Goal: Transaction & Acquisition: Purchase product/service

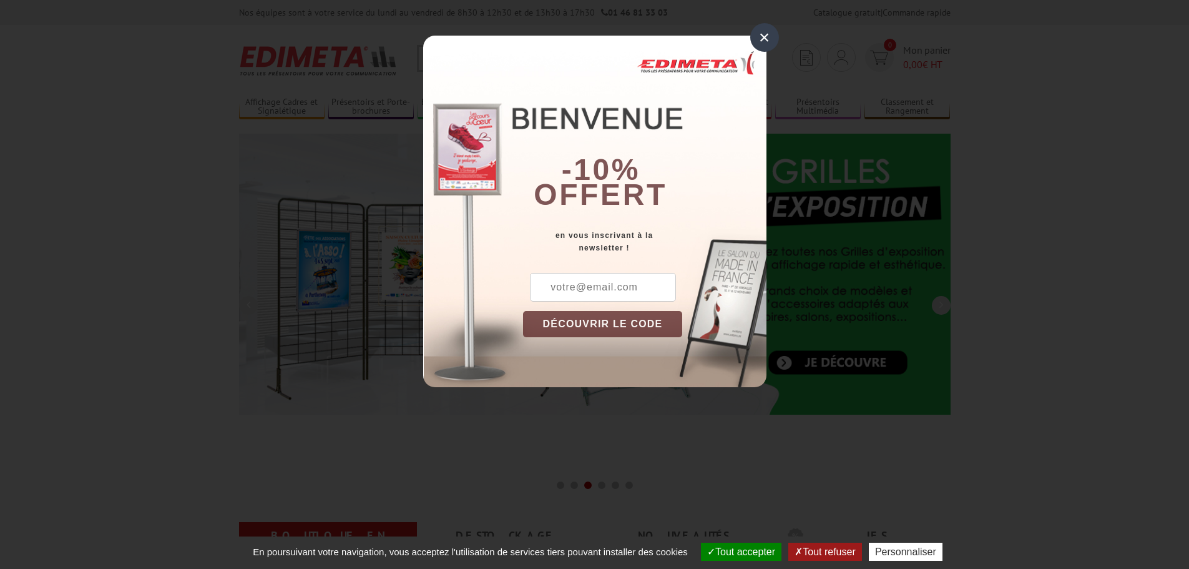
click at [762, 36] on div "×" at bounding box center [764, 37] width 29 height 29
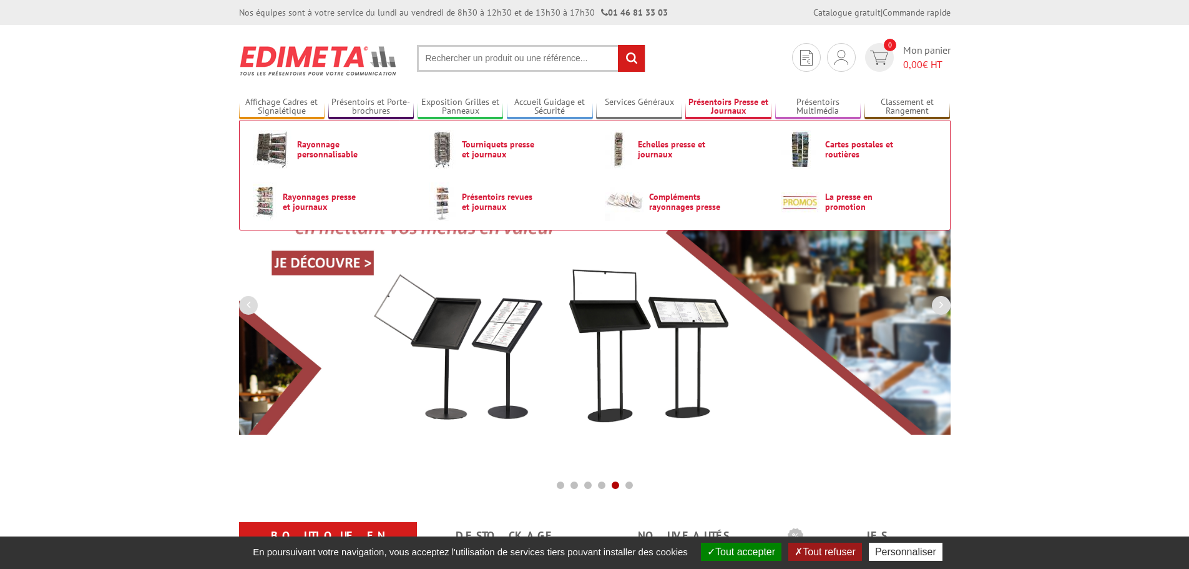
click at [714, 105] on link "Présentoirs Presse et Journaux" at bounding box center [728, 107] width 86 height 21
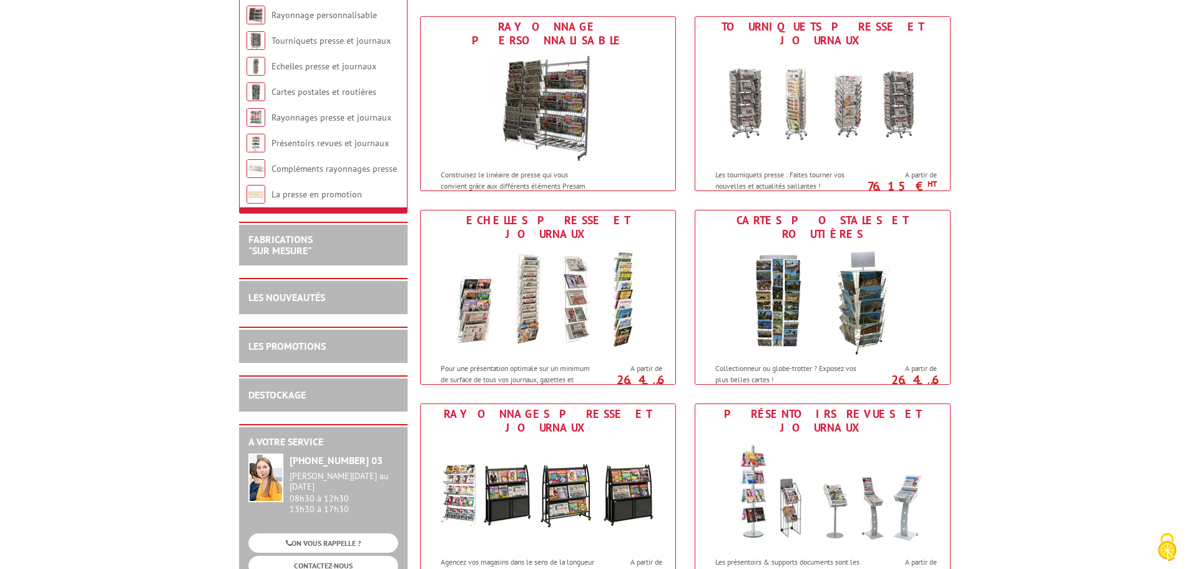
scroll to position [250, 0]
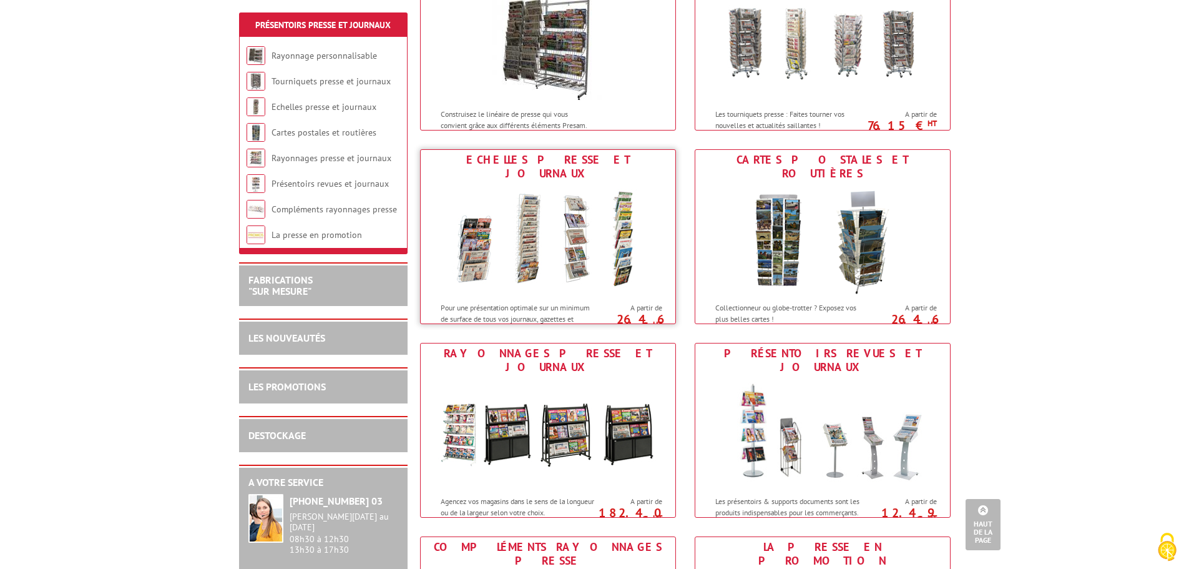
click at [524, 248] on img at bounding box center [548, 240] width 231 height 112
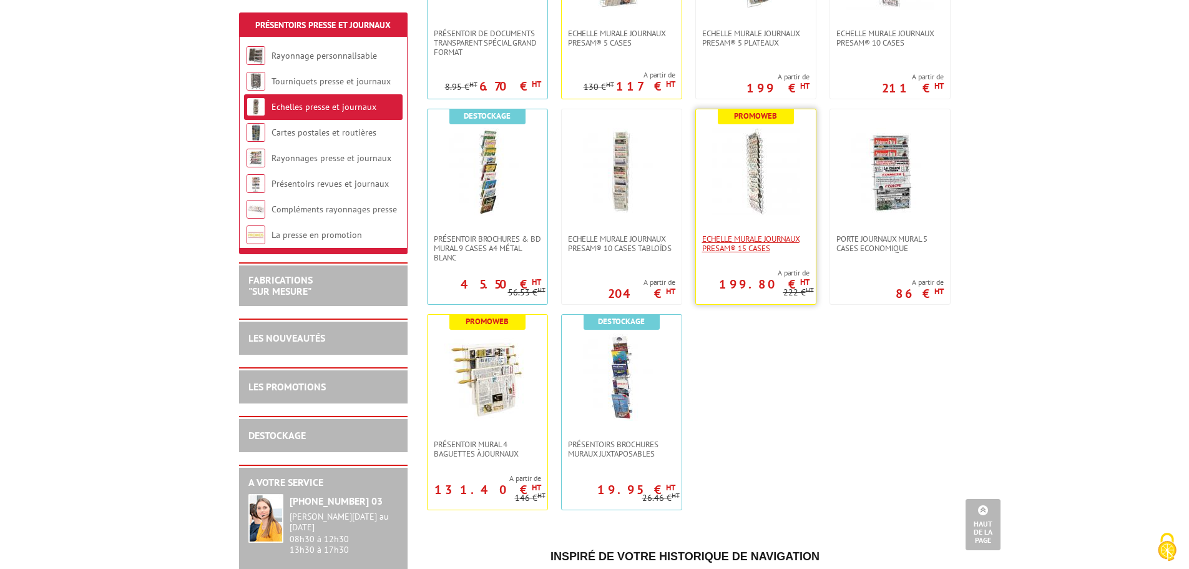
scroll to position [375, 0]
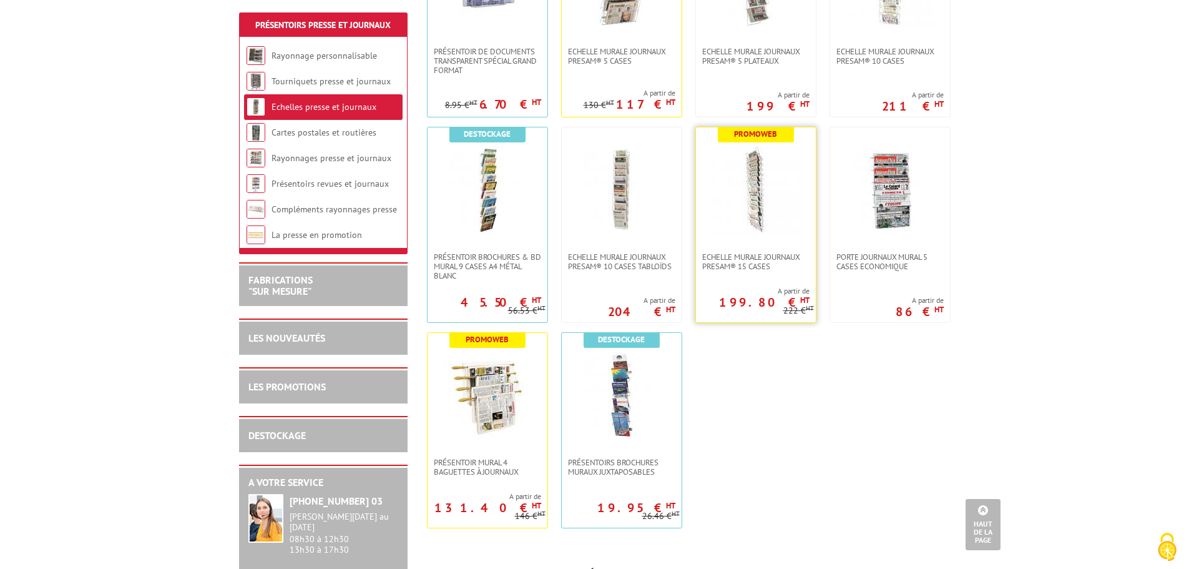
click at [757, 208] on img at bounding box center [755, 189] width 87 height 87
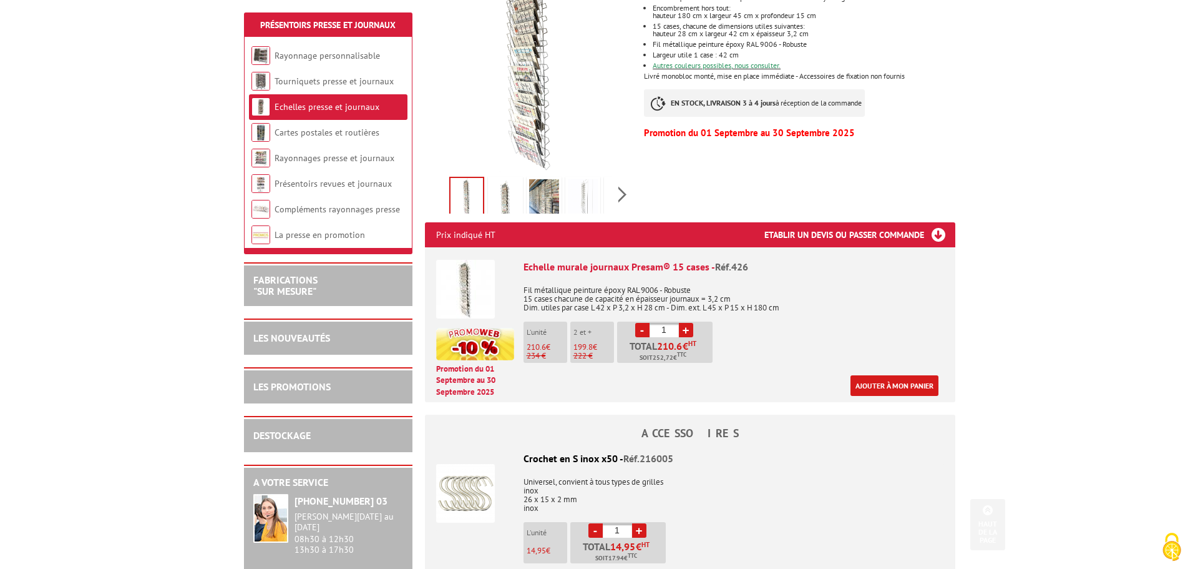
scroll to position [312, 0]
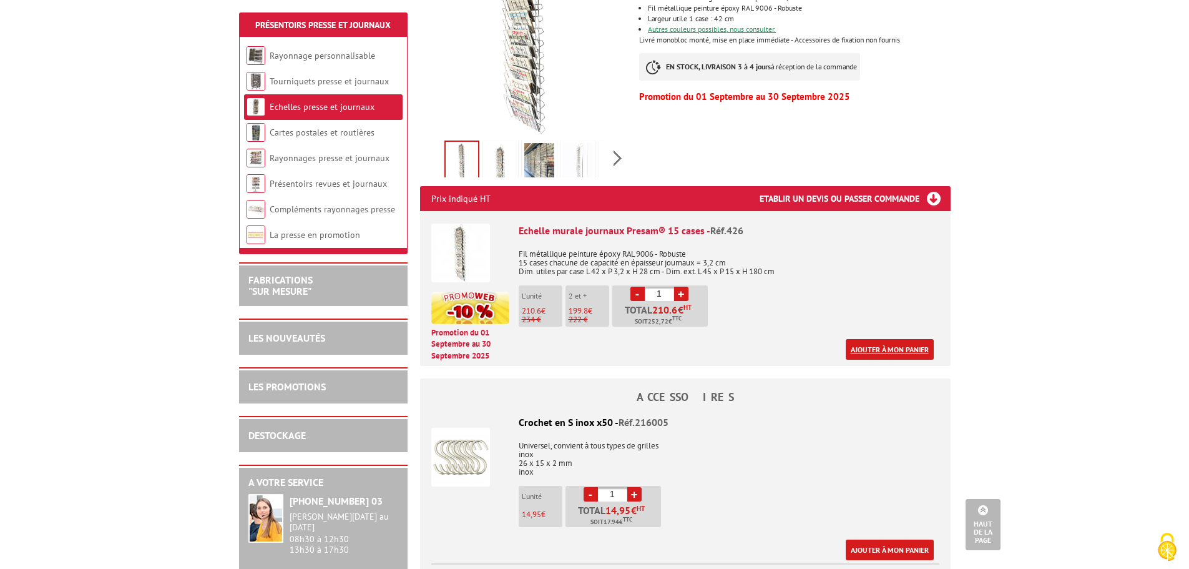
click at [878, 347] on link "Ajouter à mon panier" at bounding box center [890, 349] width 88 height 21
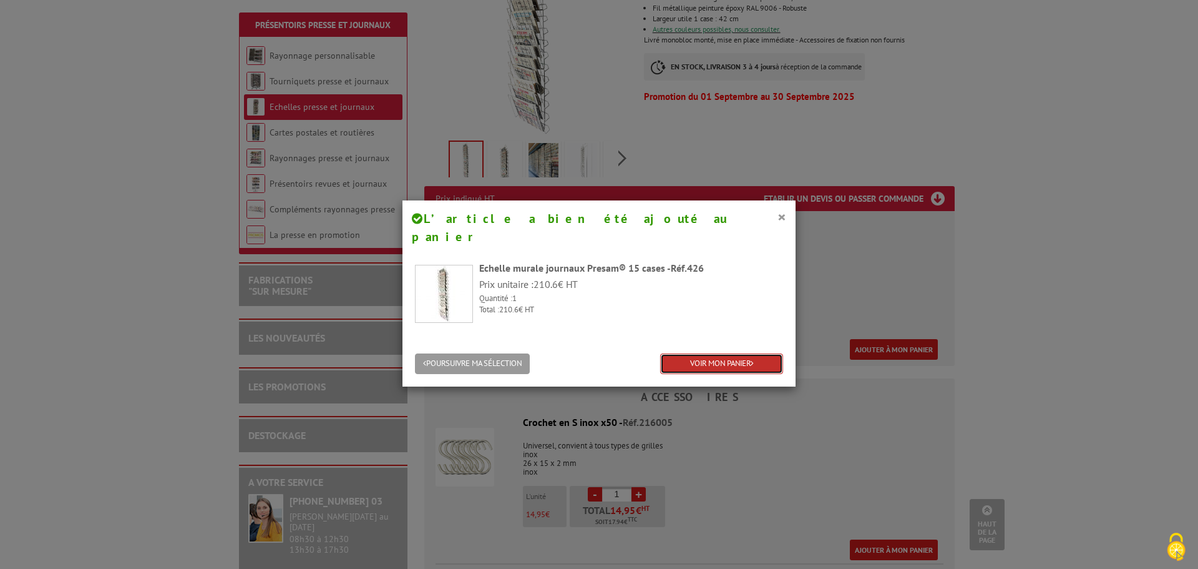
click at [709, 353] on link "VOIR MON PANIER" at bounding box center [721, 363] width 123 height 21
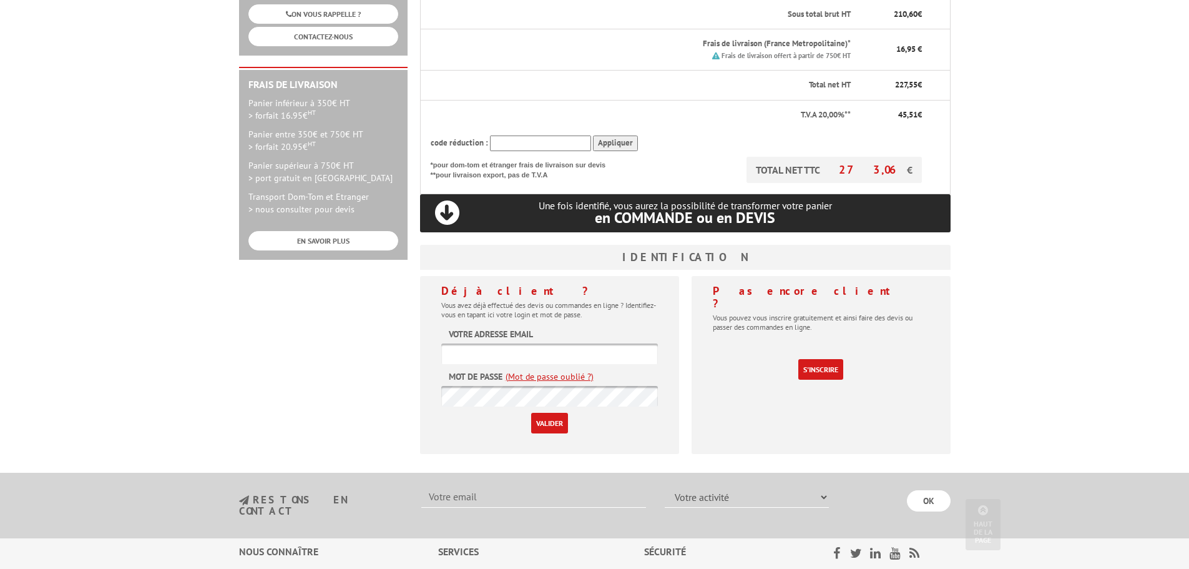
scroll to position [312, 0]
click at [509, 343] on input "text" at bounding box center [549, 353] width 217 height 21
type input "[PERSON_NAME][EMAIL_ADDRESS][DOMAIN_NAME]"
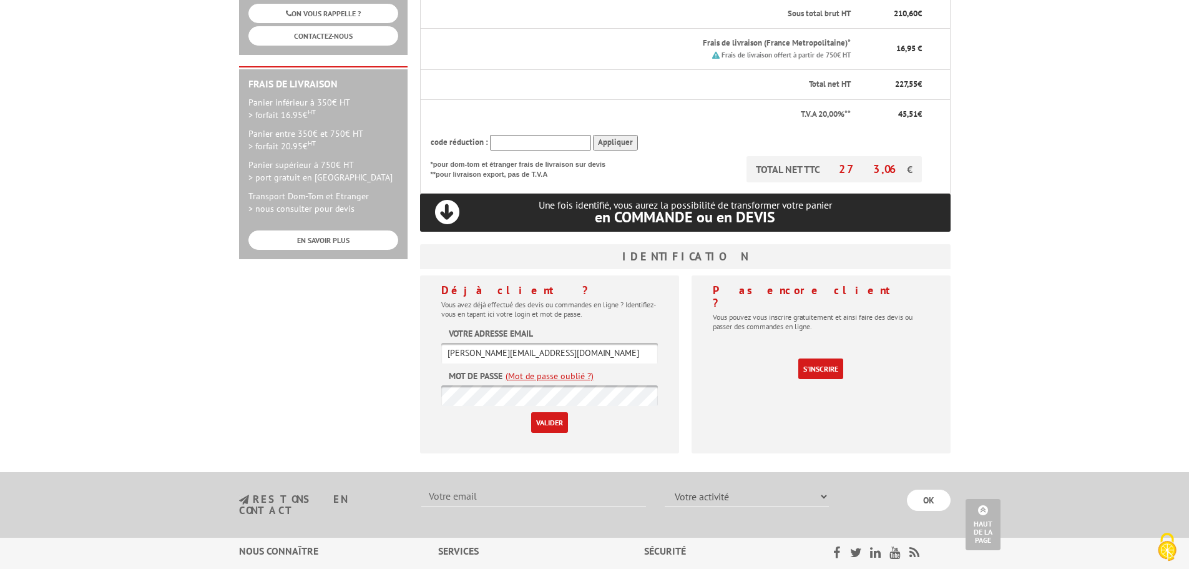
click at [548, 412] on input "Valider" at bounding box center [549, 422] width 37 height 21
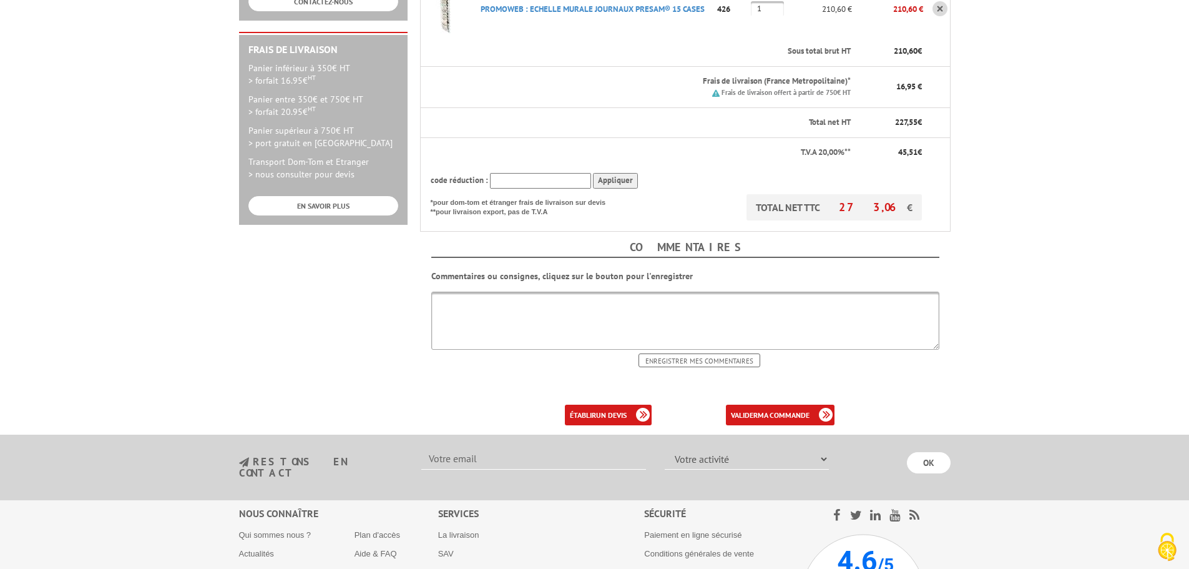
scroll to position [375, 0]
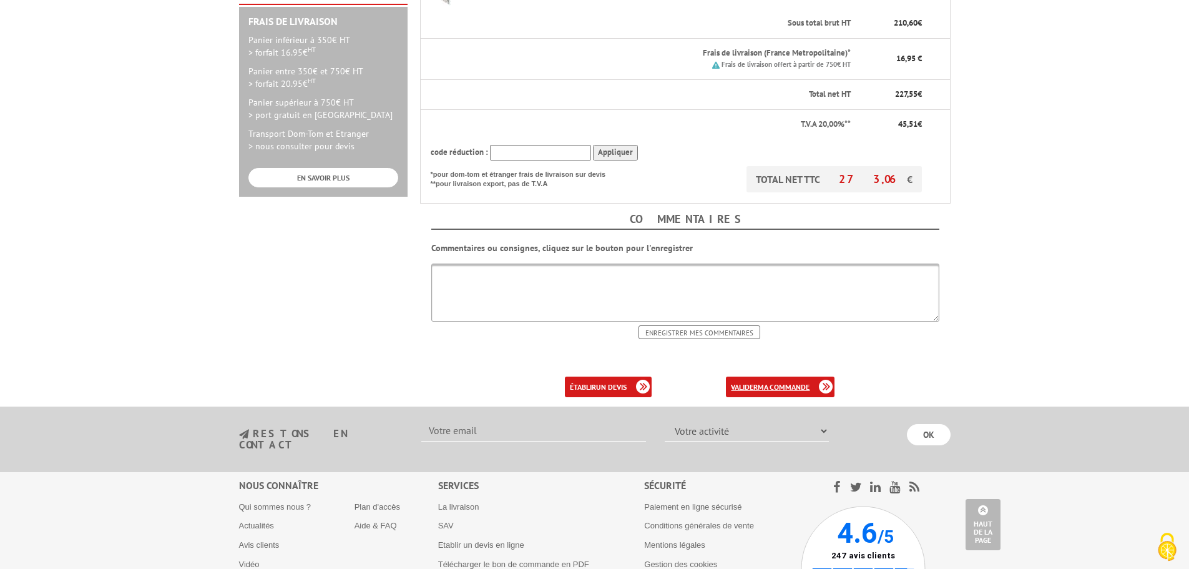
click at [776, 382] on b "ma commande" at bounding box center [784, 386] width 52 height 9
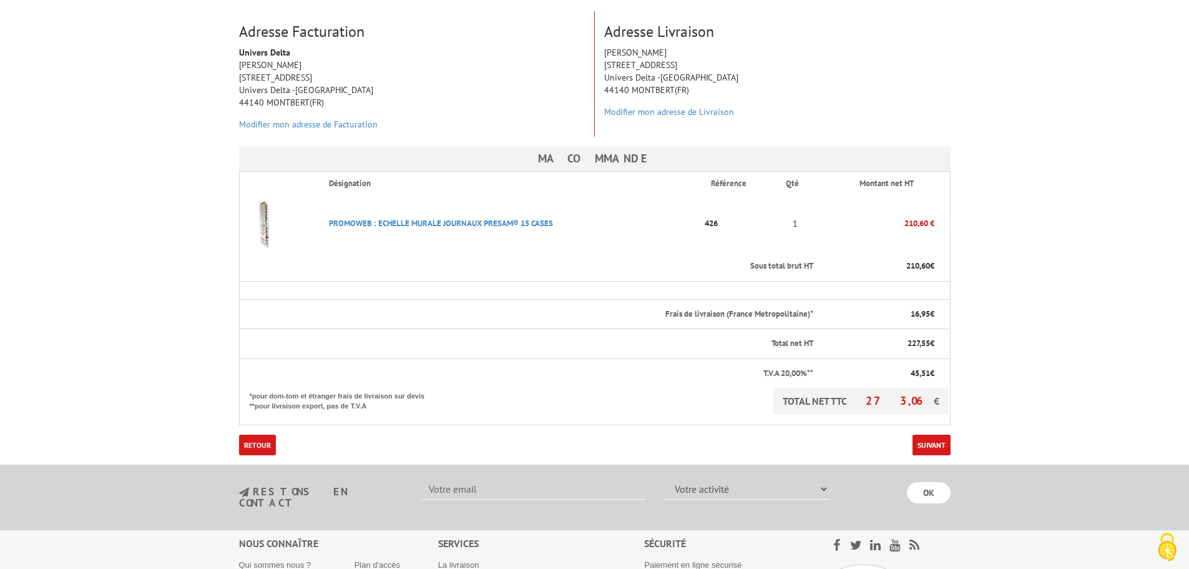
scroll to position [250, 0]
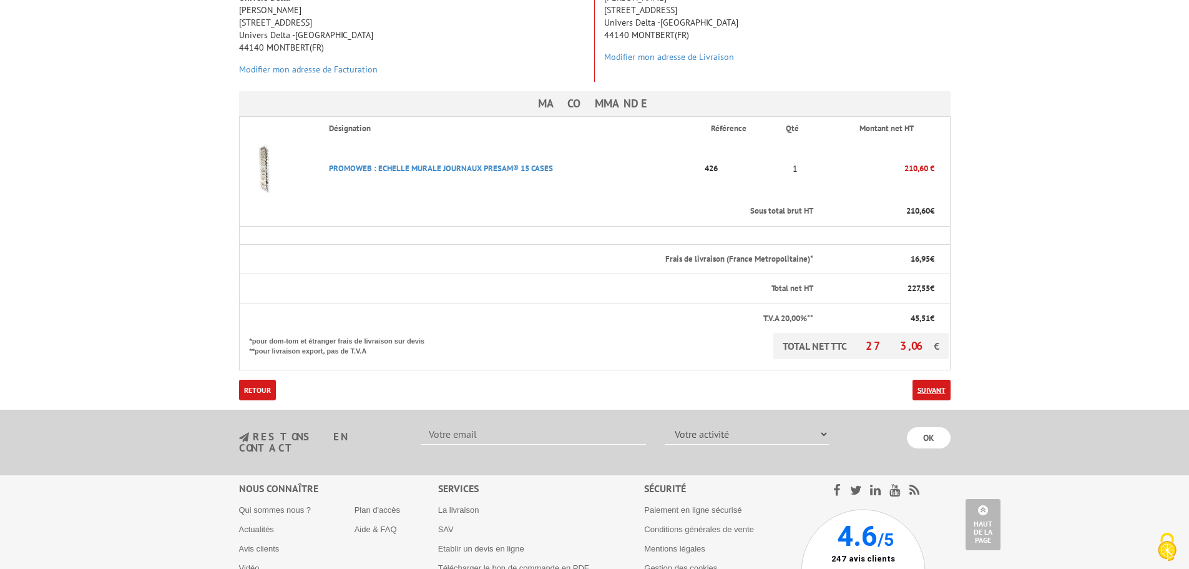
click at [932, 380] on link "Suivant" at bounding box center [932, 390] width 38 height 21
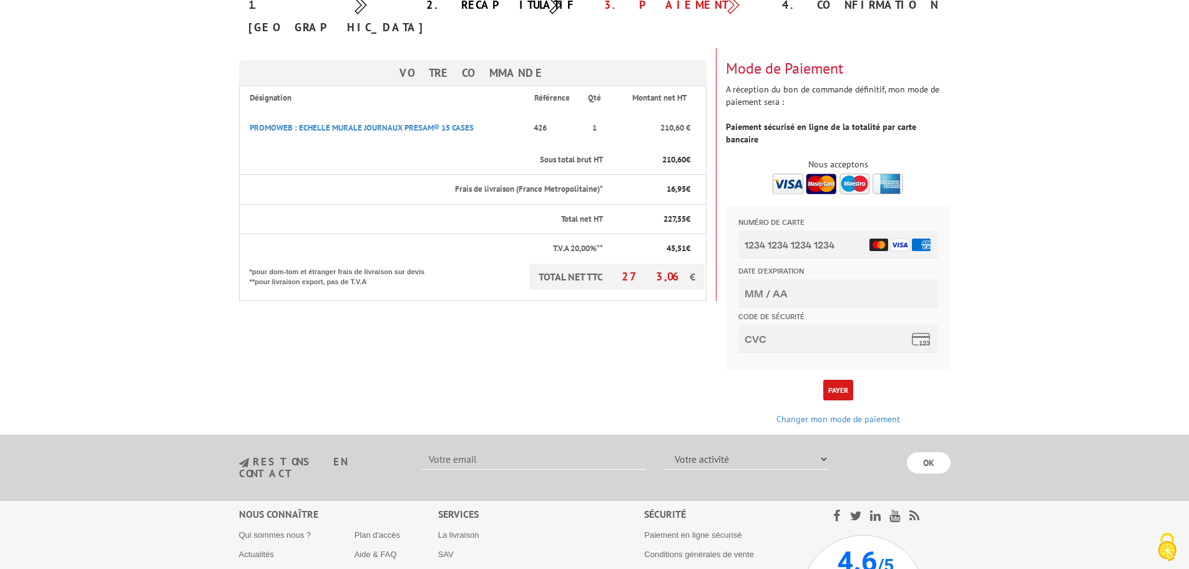
scroll to position [250, 0]
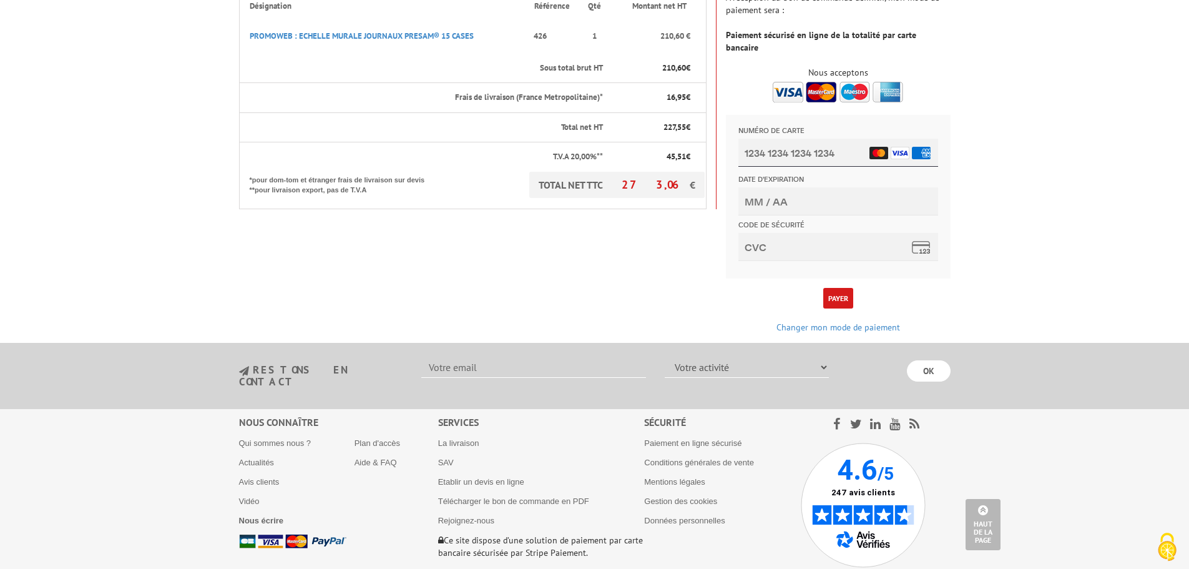
click at [828, 156] on input "Numéro de carte" at bounding box center [838, 153] width 200 height 28
type input "[CREDIT_CARD_NUMBER]"
click at [773, 201] on input "Date d'expiration" at bounding box center [838, 201] width 200 height 28
type input "09/26"
click at [762, 245] on input "Code de sécurité" at bounding box center [838, 247] width 200 height 28
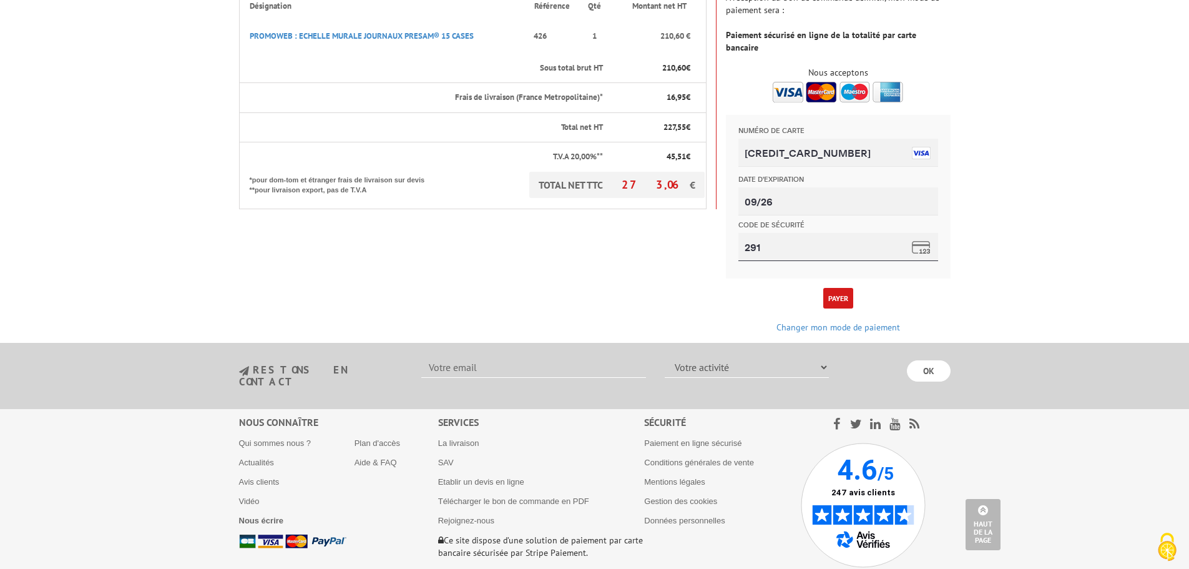
type input "291"
click at [838, 288] on button "Payer" at bounding box center [838, 298] width 30 height 21
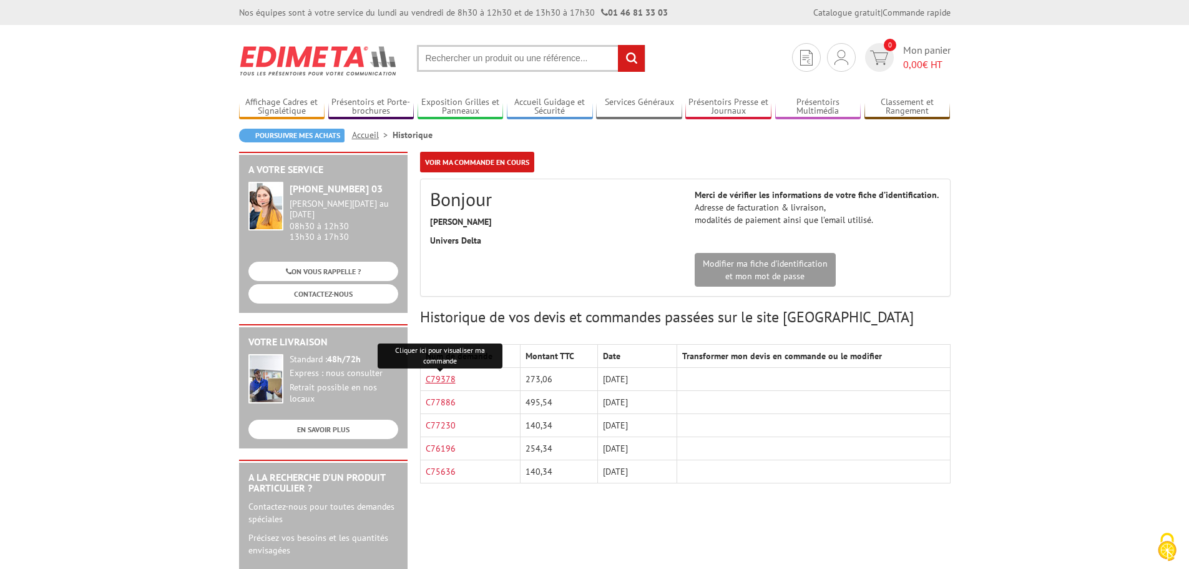
click at [448, 376] on link "C79378" at bounding box center [441, 378] width 30 height 11
